Goal: Task Accomplishment & Management: Manage account settings

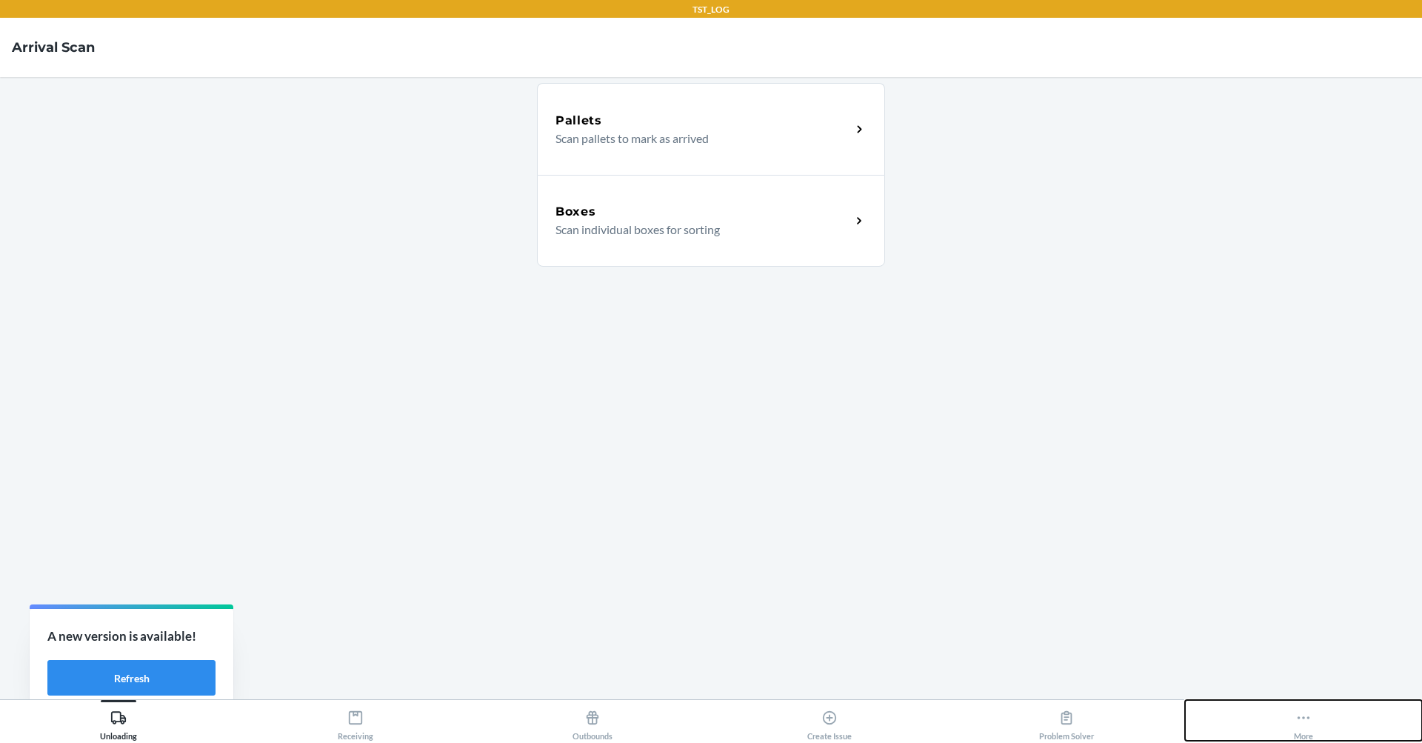
click at [1314, 732] on button "More" at bounding box center [1303, 720] width 237 height 41
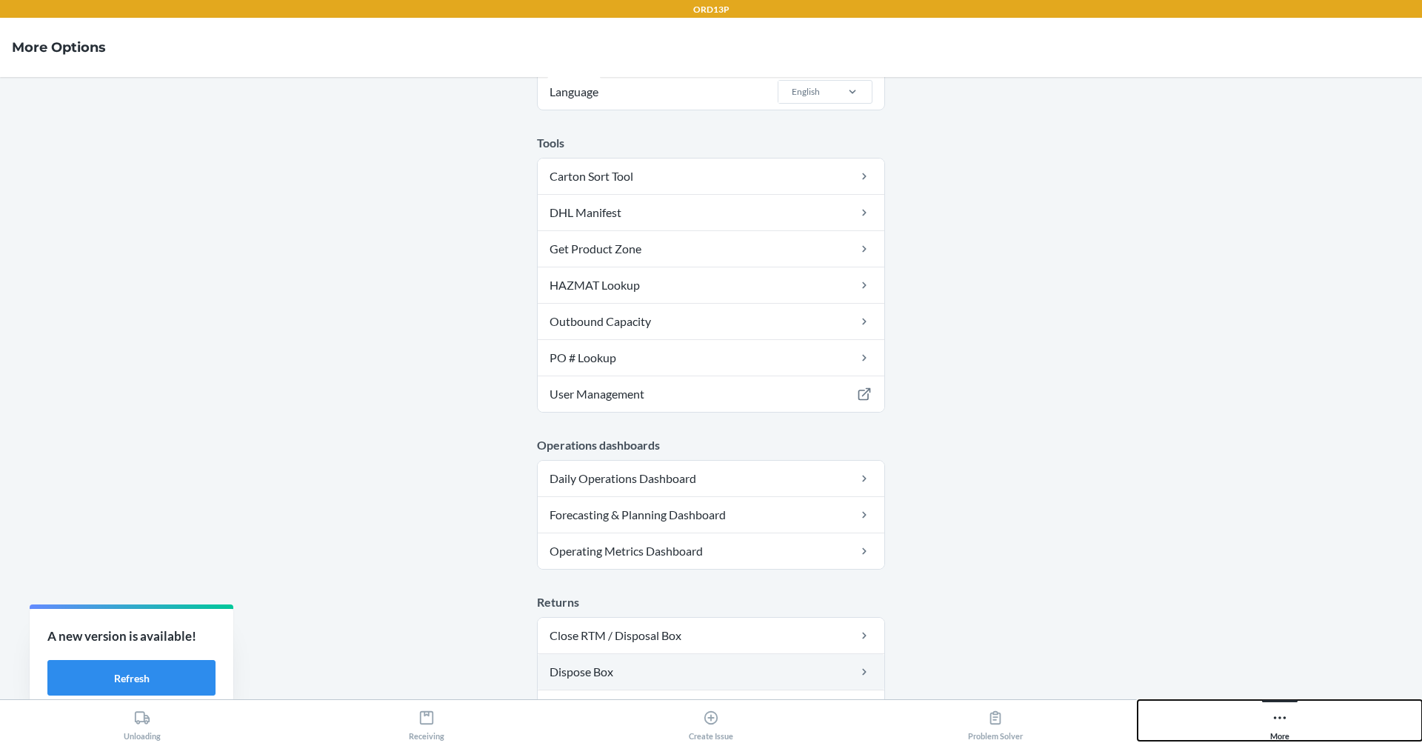
scroll to position [367, 0]
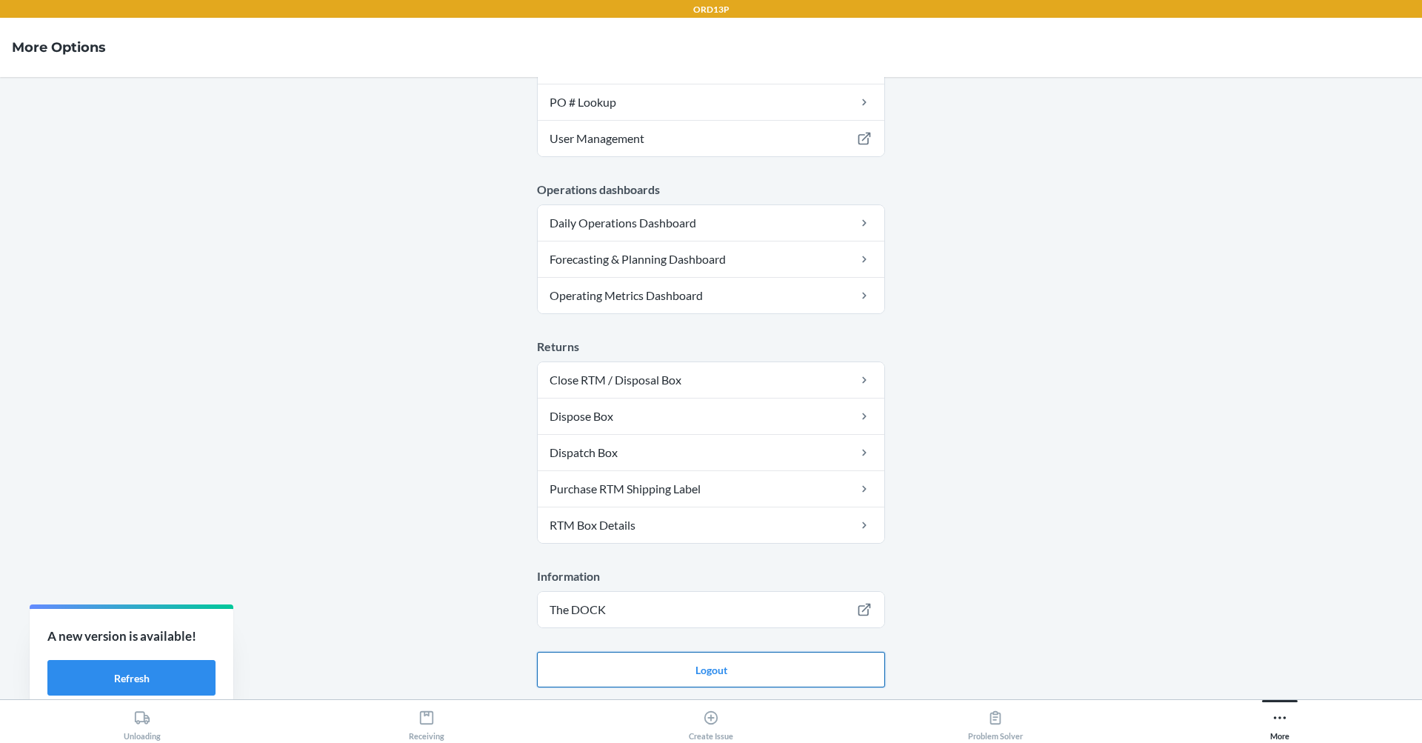
click at [765, 675] on button "Logout" at bounding box center [711, 670] width 348 height 36
